Goal: Task Accomplishment & Management: Use online tool/utility

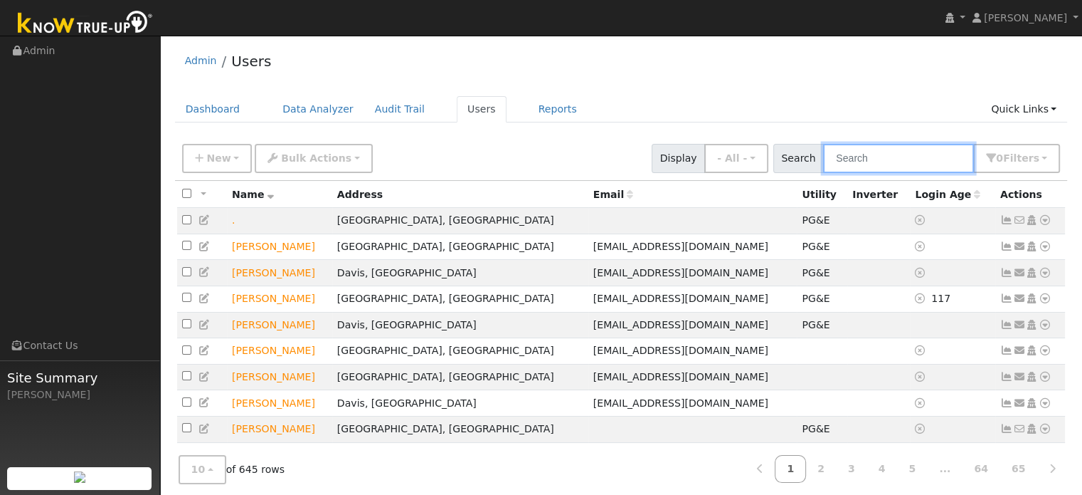
click at [863, 167] on input "text" at bounding box center [898, 158] width 151 height 29
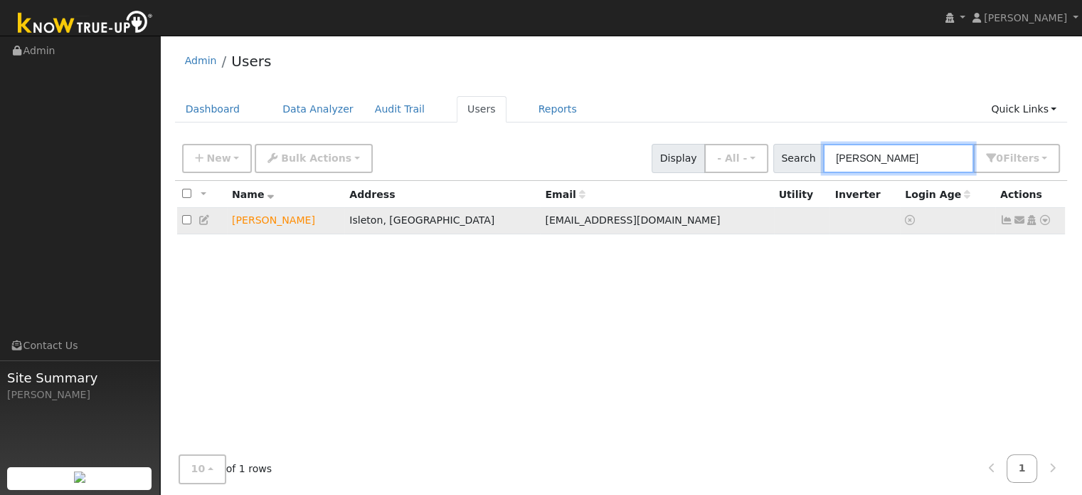
type input "[PERSON_NAME]"
click at [1045, 221] on icon at bounding box center [1045, 220] width 13 height 10
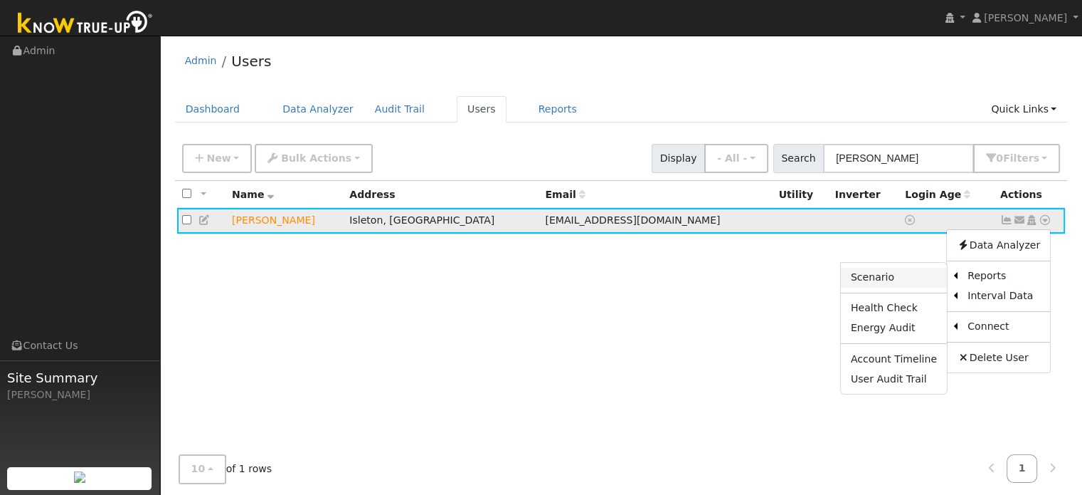
click at [895, 272] on link "Scenario" at bounding box center [894, 278] width 106 height 20
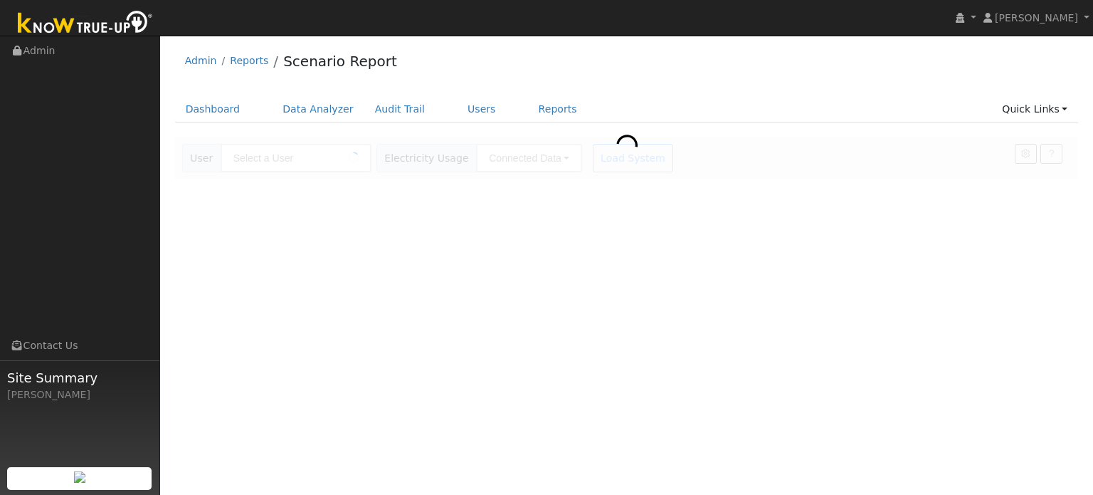
type input "[PERSON_NAME]"
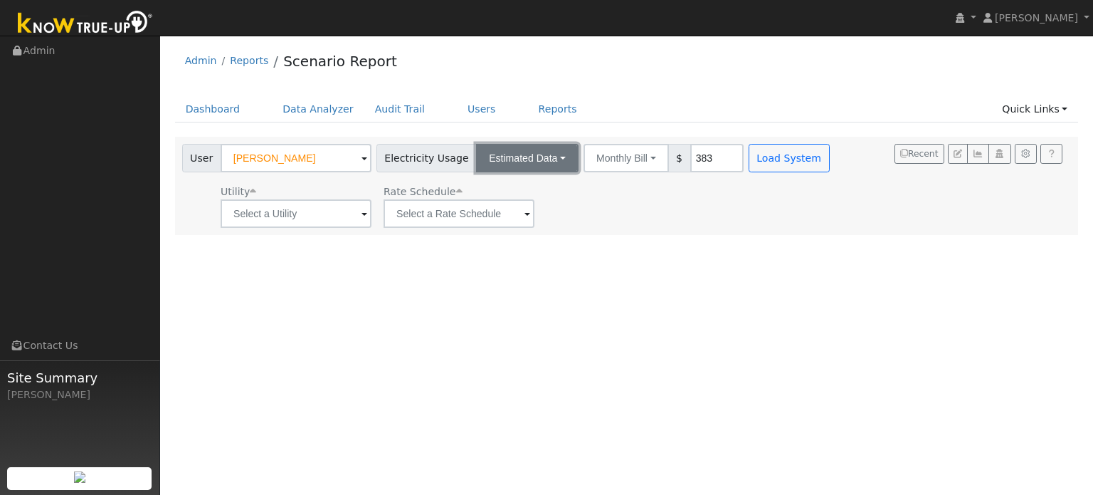
click at [537, 160] on button "Estimated Data" at bounding box center [527, 158] width 102 height 28
click at [529, 187] on link "Connected Data" at bounding box center [528, 189] width 101 height 20
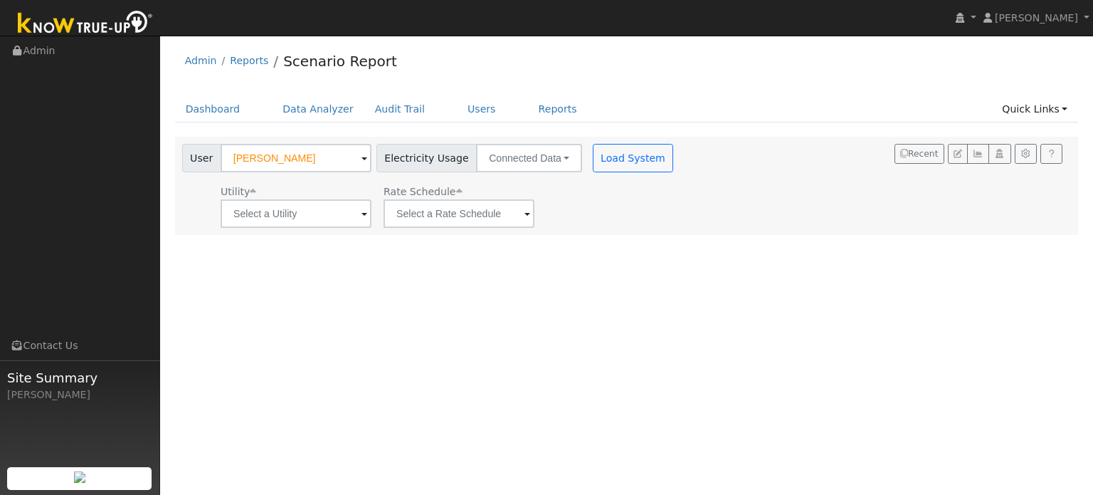
click at [500, 229] on div "User Mathew Whitaker Account Default Account Default Account 712 Annemarie Way,…" at bounding box center [627, 186] width 904 height 98
click at [371, 222] on input "text" at bounding box center [296, 213] width 151 height 28
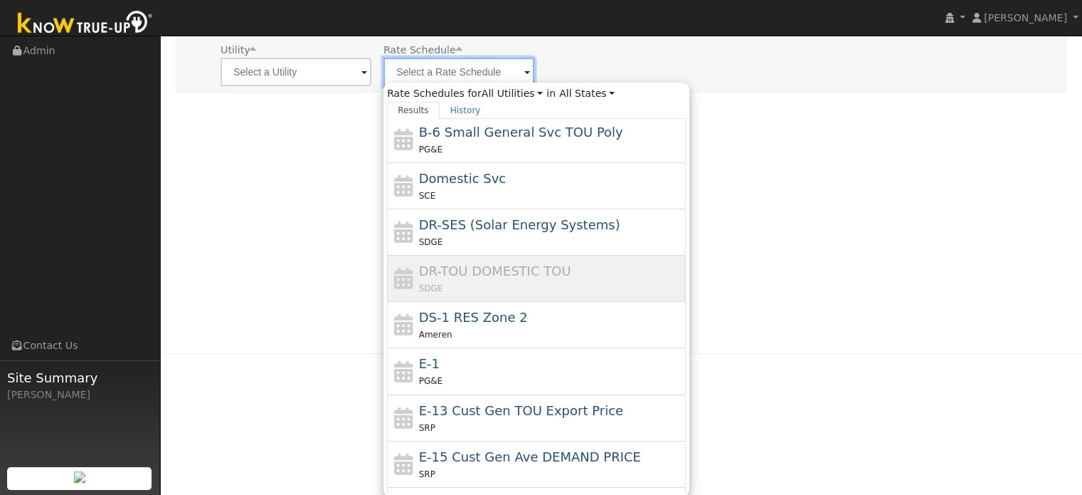
scroll to position [226, 0]
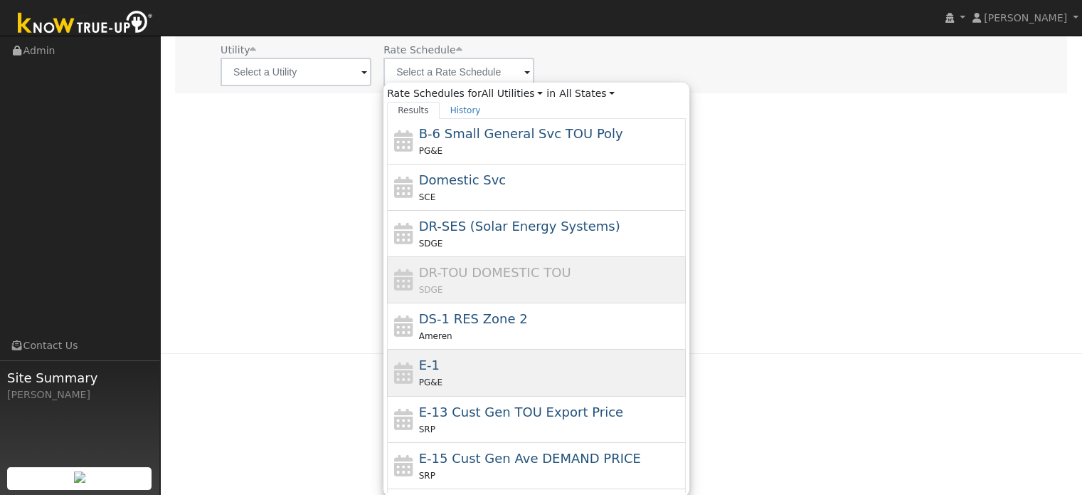
click at [472, 371] on div "E-1 PG&E" at bounding box center [551, 372] width 264 height 34
type input "E-1"
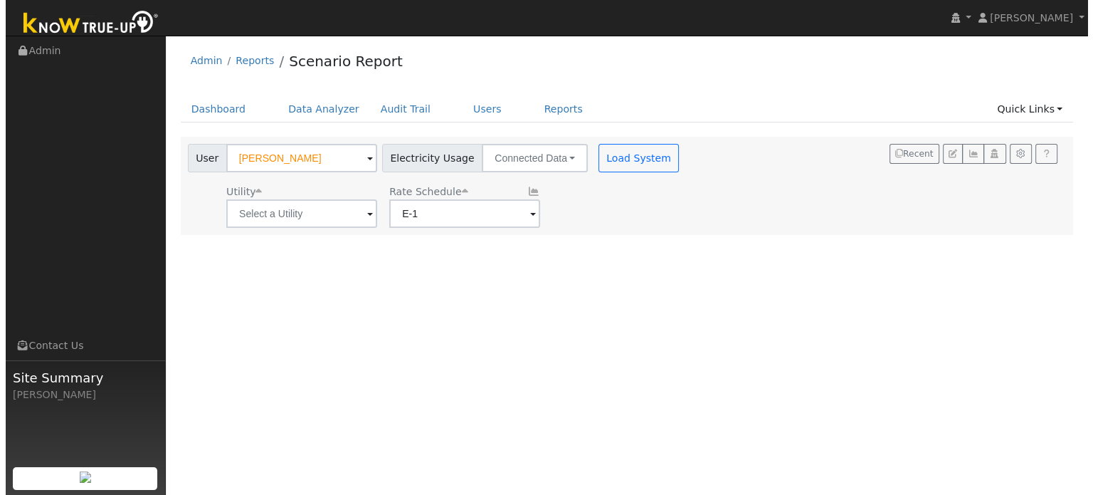
scroll to position [0, 0]
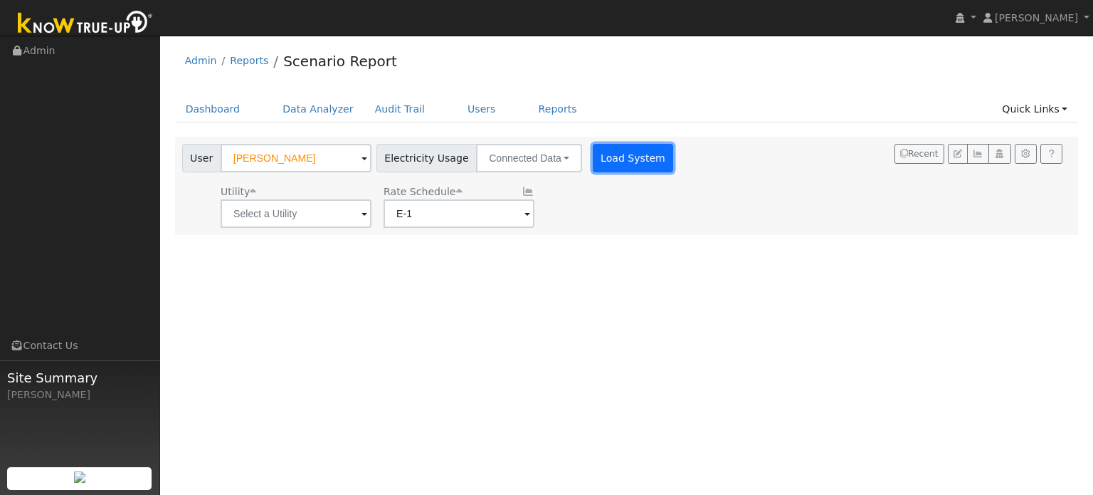
click at [596, 164] on button "Load System" at bounding box center [633, 158] width 81 height 28
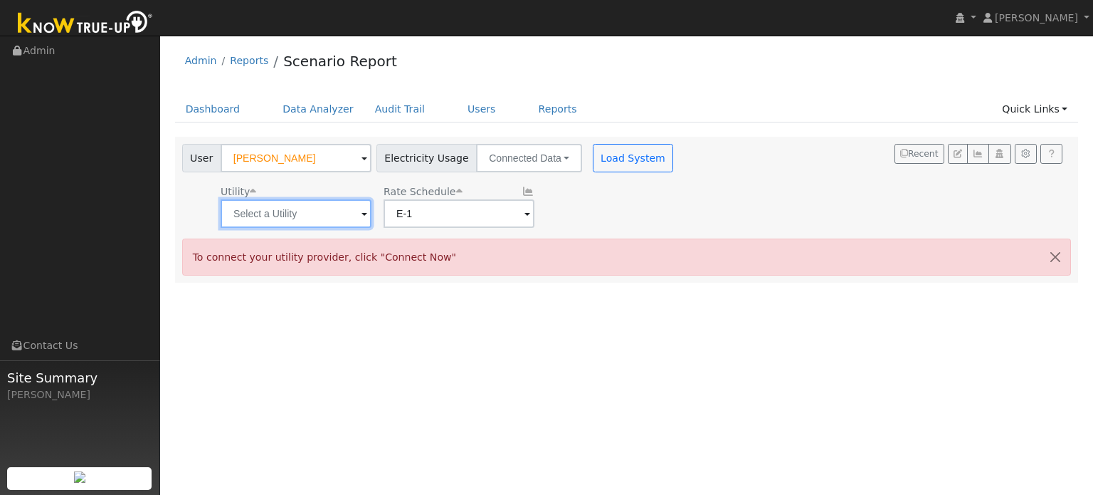
click at [302, 211] on input "text" at bounding box center [296, 213] width 151 height 28
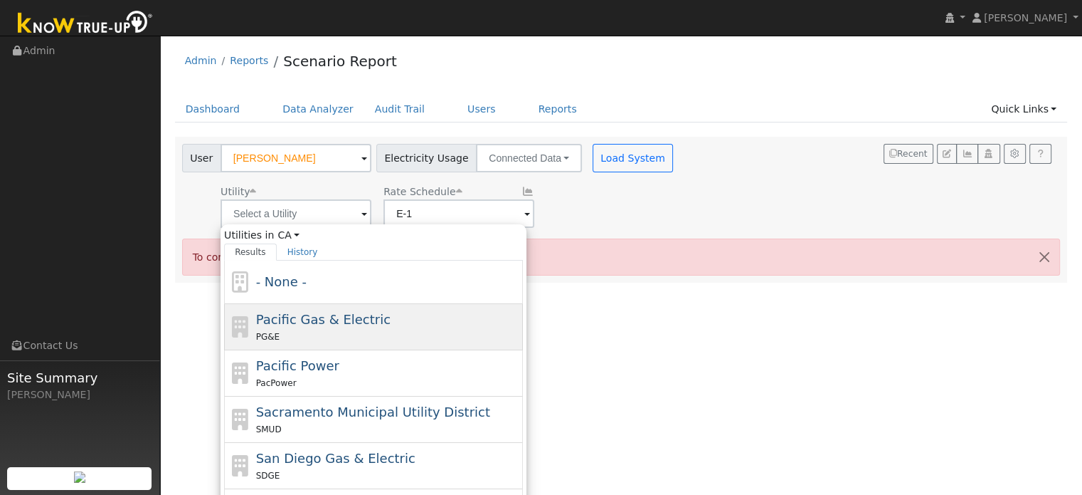
click at [301, 312] on span "Pacific Gas & Electric" at bounding box center [323, 319] width 135 height 15
type input "Pacific Gas & Electric"
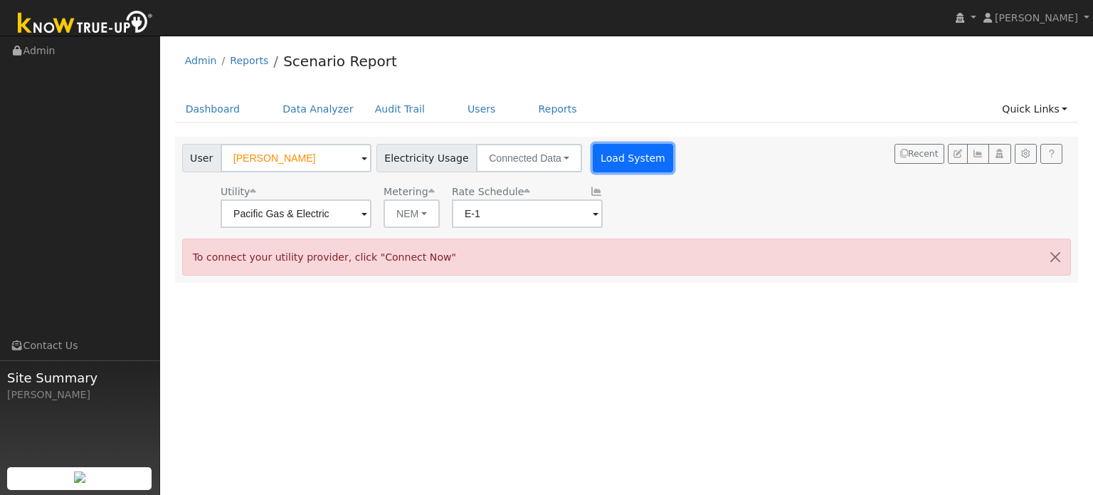
click at [637, 148] on button "Load System" at bounding box center [633, 158] width 81 height 28
click at [1048, 260] on button "button" at bounding box center [1055, 256] width 30 height 35
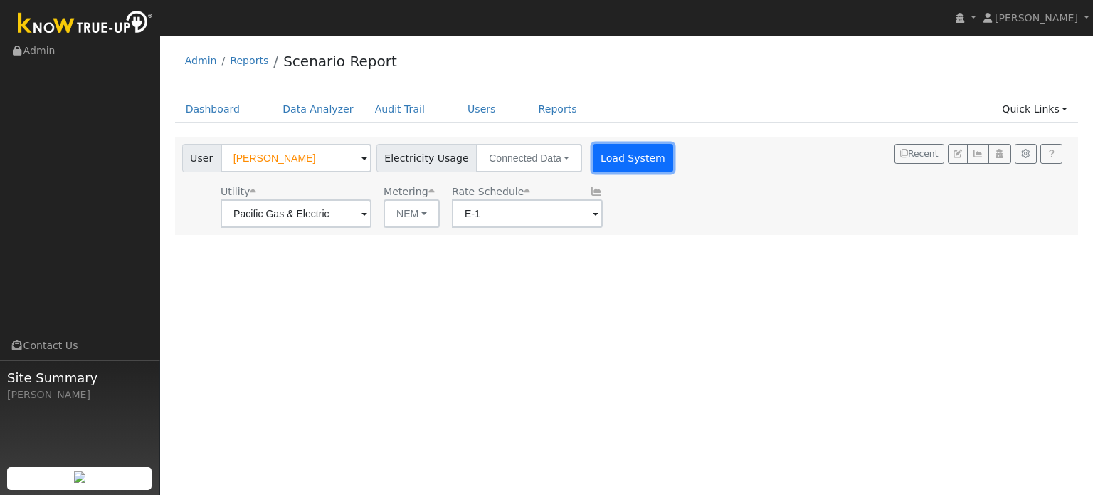
click at [636, 155] on button "Load System" at bounding box center [633, 158] width 81 height 28
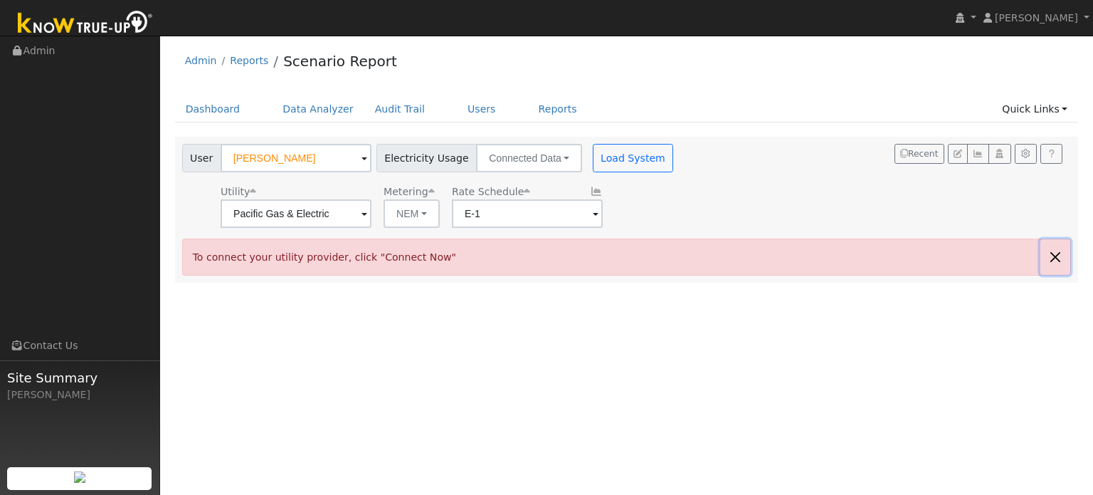
click at [1050, 253] on button "button" at bounding box center [1055, 256] width 30 height 35
